Goal: Task Accomplishment & Management: Manage account settings

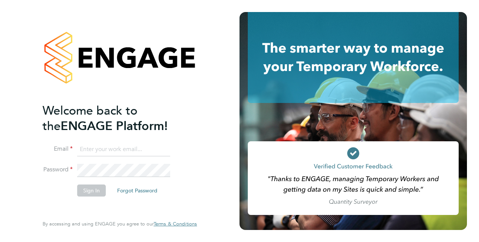
click at [117, 148] on input at bounding box center [123, 150] width 93 height 14
type input "nicolenyamwiza@gmail.com"
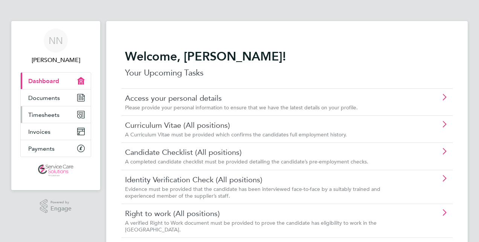
click at [50, 108] on link "Timesheets" at bounding box center [56, 115] width 70 height 17
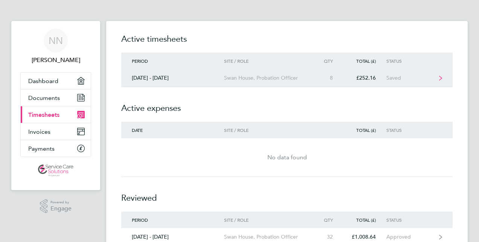
click at [361, 78] on div "£252.16" at bounding box center [364, 78] width 43 height 6
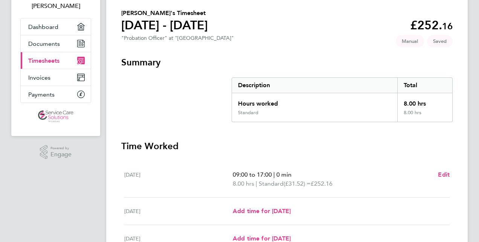
scroll to position [75, 0]
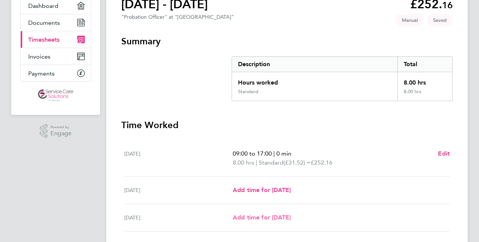
click at [263, 215] on span "Add time for [DATE]" at bounding box center [262, 217] width 58 height 7
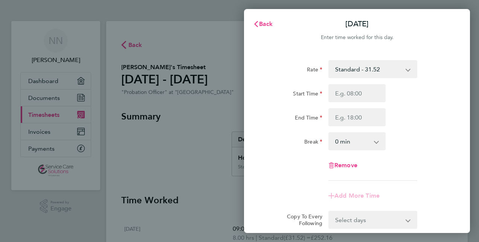
click at [362, 102] on div "Start Time End Time" at bounding box center [357, 105] width 190 height 42
click at [365, 88] on input "Start Time" at bounding box center [356, 93] width 57 height 18
type input "13:00"
click at [359, 117] on input "End Time" at bounding box center [356, 117] width 57 height 18
type input "14:00"
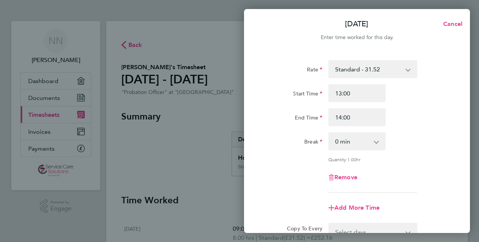
click at [314, 164] on div "Rate Standard - 31.52 Start Time 13:00 End Time 14:00 Break 0 min 15 min 30 min…" at bounding box center [357, 126] width 184 height 133
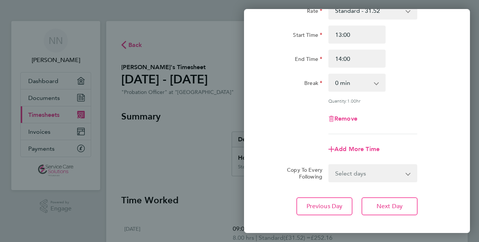
scroll to position [97, 0]
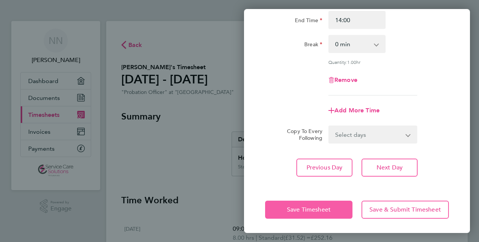
click at [278, 205] on button "Save Timesheet" at bounding box center [308, 210] width 87 height 18
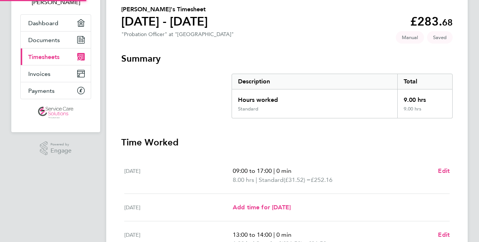
scroll to position [113, 0]
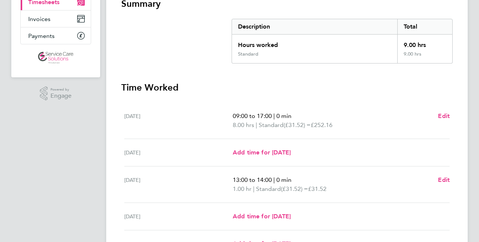
click at [207, 36] on section "Summary Description Total Hours worked 9.00 hrs Standard 9.00 hrs" at bounding box center [286, 31] width 331 height 66
